Goal: Task Accomplishment & Management: Manage account settings

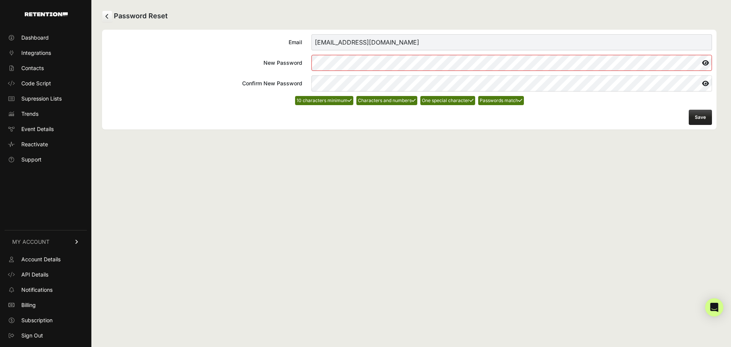
click at [704, 64] on icon at bounding box center [705, 63] width 13 height 12
click at [697, 115] on button "Save" at bounding box center [699, 117] width 23 height 15
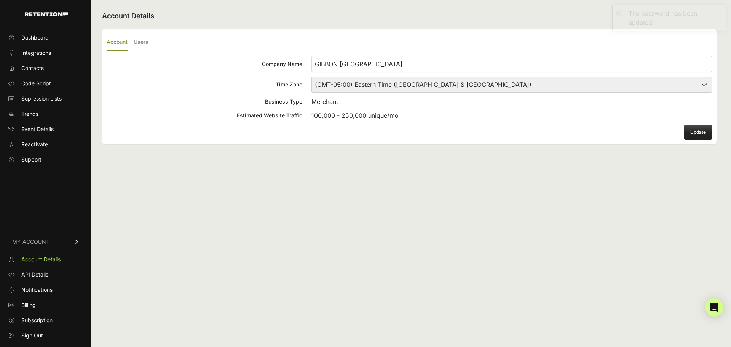
click at [572, 88] on select "(GMT-10:00) [GEOGRAPHIC_DATA]/[GEOGRAPHIC_DATA] (GMT-10:00) [US_STATE] (GMT-09:…" at bounding box center [511, 84] width 400 height 16
select select "Pacific Time ([GEOGRAPHIC_DATA] & [GEOGRAPHIC_DATA])"
click at [311, 76] on select "(GMT-10:00) [GEOGRAPHIC_DATA]/[GEOGRAPHIC_DATA] (GMT-10:00) [US_STATE] (GMT-09:…" at bounding box center [511, 84] width 400 height 16
click at [695, 131] on button "Update" at bounding box center [698, 131] width 28 height 15
click at [30, 38] on span "Dashboard" at bounding box center [34, 38] width 27 height 8
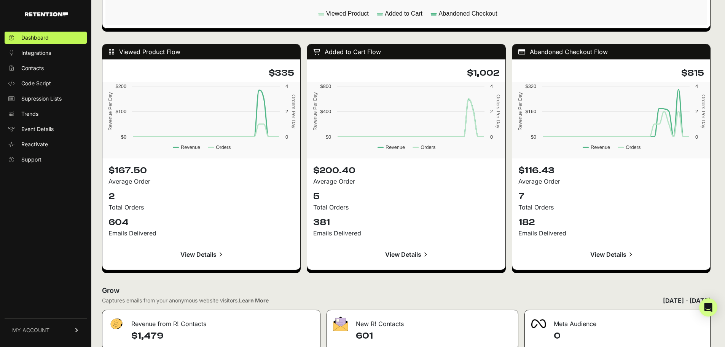
scroll to position [646, 0]
